Goal: Task Accomplishment & Management: Manage account settings

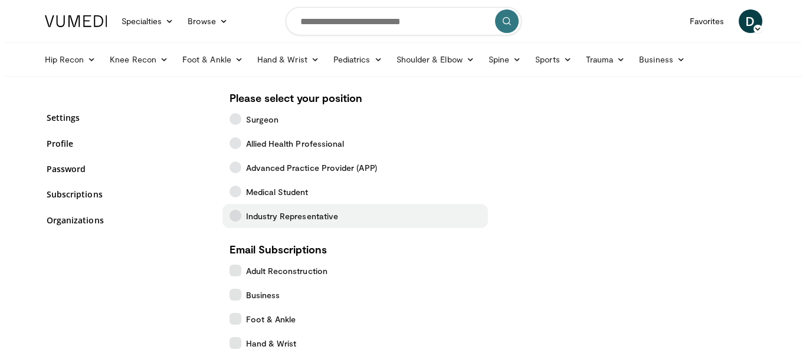
scroll to position [341, 0]
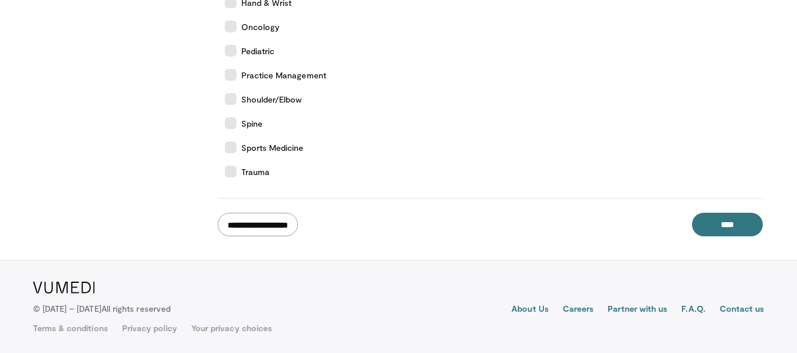
click at [263, 233] on input "**********" at bounding box center [258, 225] width 80 height 24
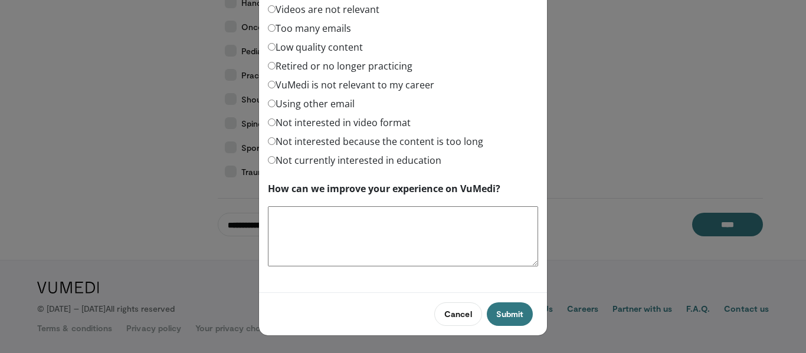
scroll to position [64, 0]
click at [508, 311] on button "Submit" at bounding box center [510, 314] width 46 height 24
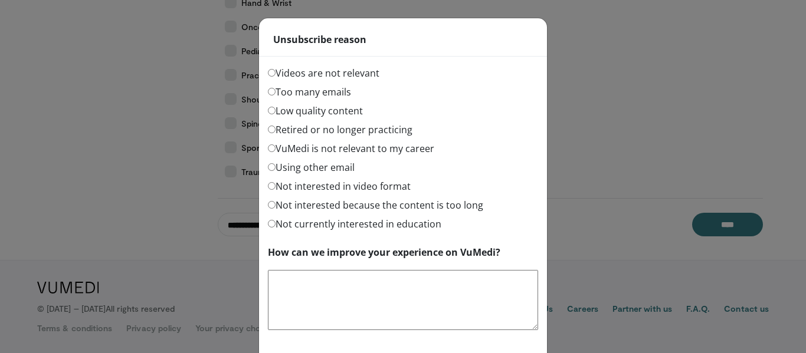
click at [268, 94] on label "Too many emails" at bounding box center [309, 92] width 83 height 14
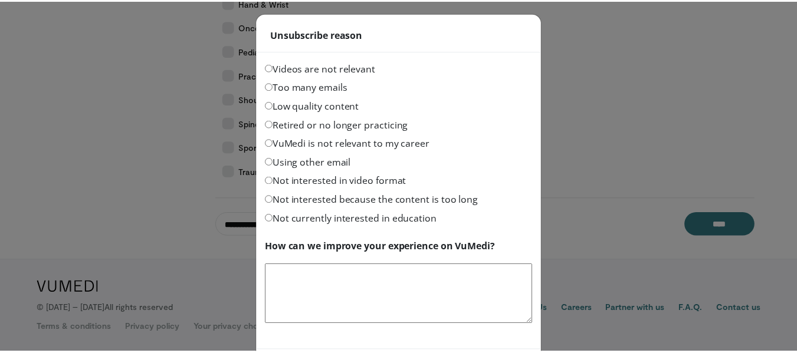
scroll to position [64, 0]
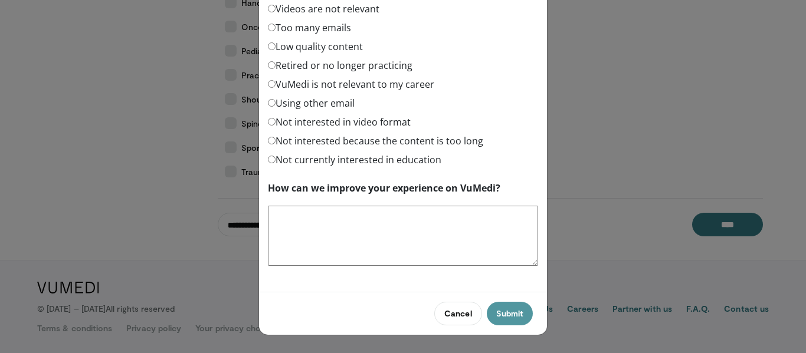
click at [502, 317] on button "Submit" at bounding box center [510, 314] width 46 height 24
